Goal: Find specific page/section: Find specific page/section

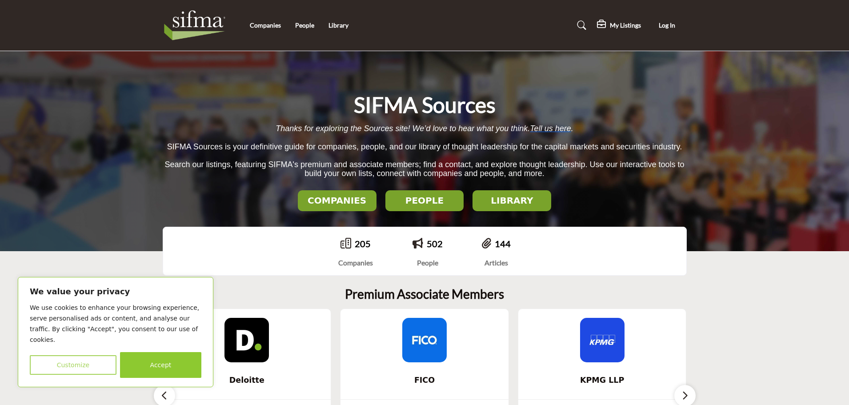
click at [79, 362] on button "Customize" at bounding box center [73, 365] width 87 height 20
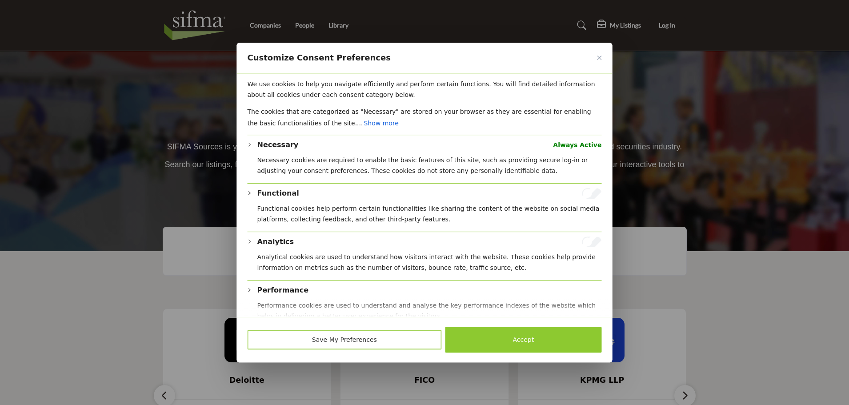
click at [364, 337] on button "Save My Preferences" at bounding box center [345, 340] width 194 height 20
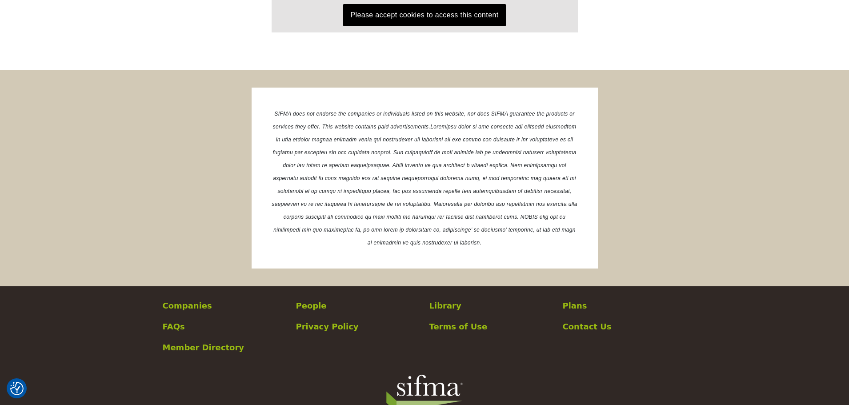
scroll to position [1325, 0]
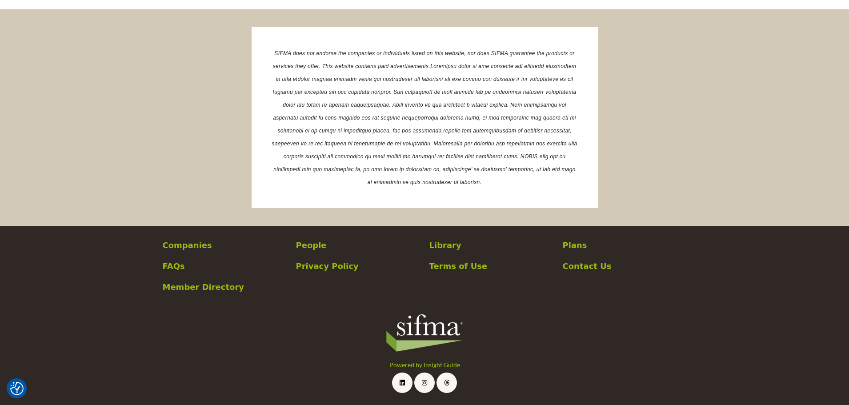
click at [183, 249] on p "Companies" at bounding box center [225, 245] width 124 height 12
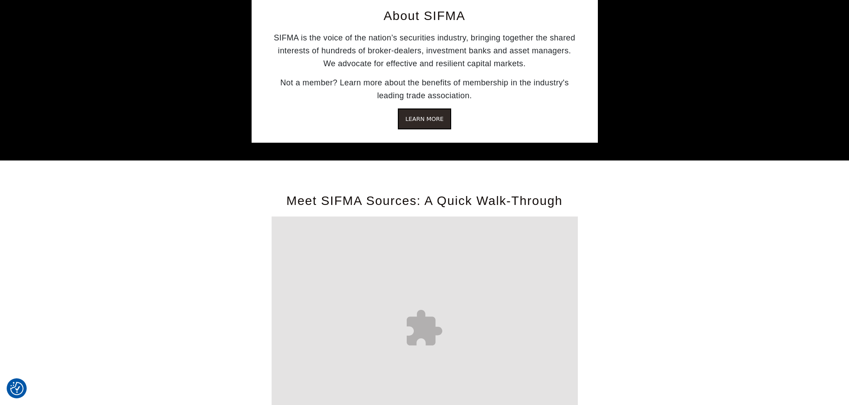
scroll to position [854, 0]
